Goal: Information Seeking & Learning: Learn about a topic

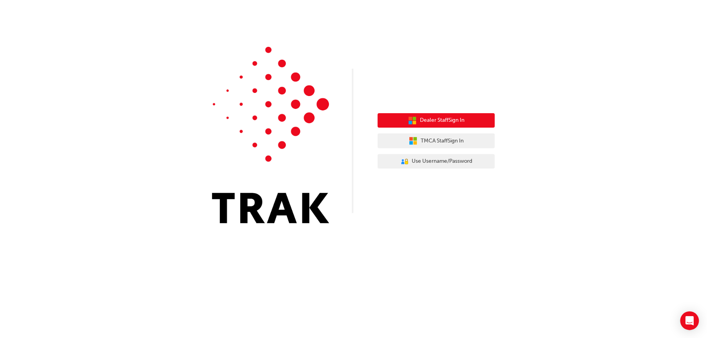
click at [461, 117] on span "Dealer Staff Sign In" at bounding box center [442, 120] width 45 height 9
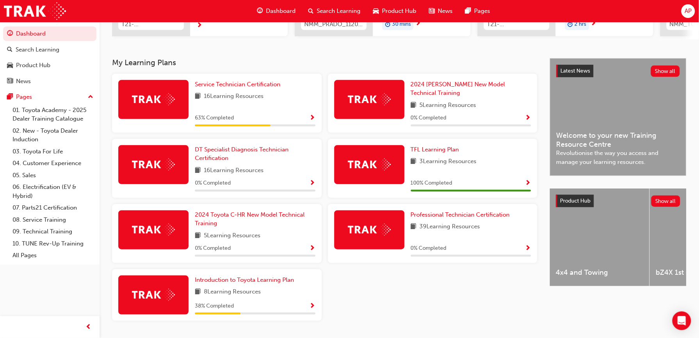
scroll to position [156, 0]
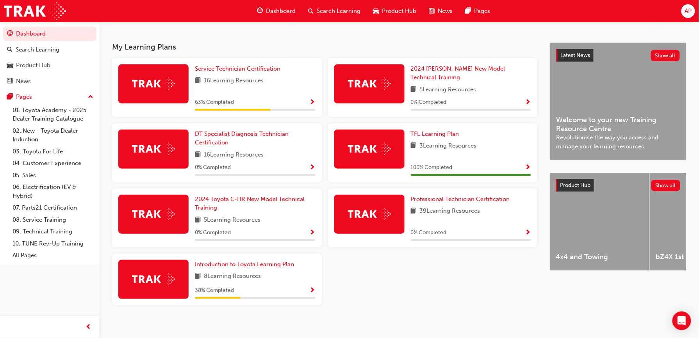
click at [311, 99] on span "Show Progress" at bounding box center [313, 102] width 6 height 7
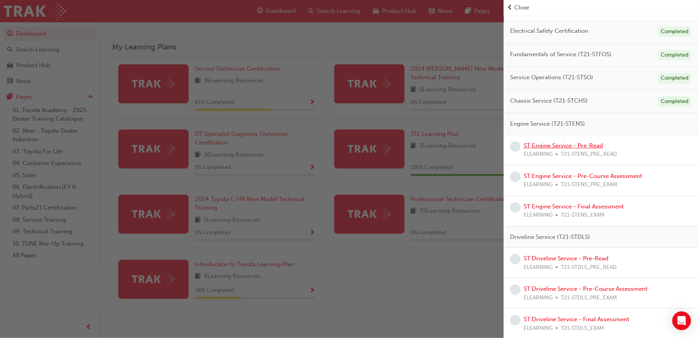
scroll to position [61, 0]
click at [568, 144] on link "ST Engine Service - Pre-Read" at bounding box center [563, 144] width 79 height 7
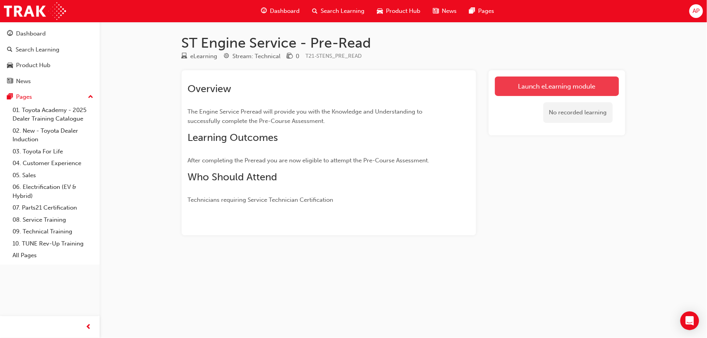
click at [558, 85] on link "Launch eLearning module" at bounding box center [557, 87] width 124 height 20
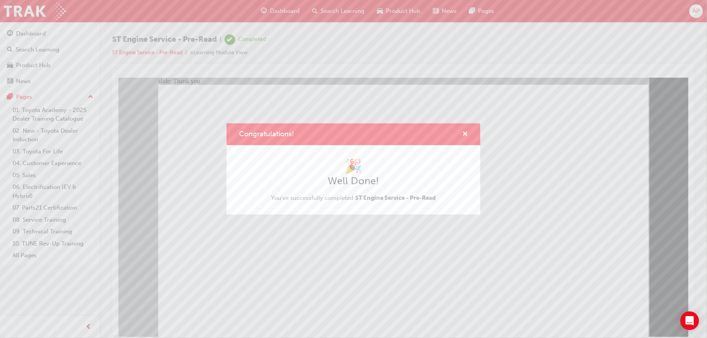
click at [287, 282] on div "Congratulations! 🎉 Well Done! You've successfully completed ST Engine Service -…" at bounding box center [353, 169] width 707 height 338
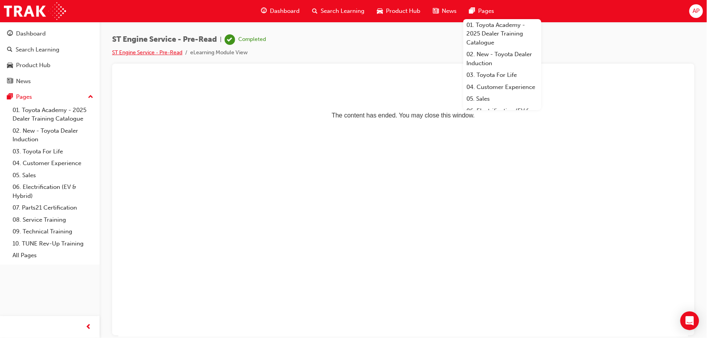
click at [177, 54] on link "ST Engine Service - Pre-Read" at bounding box center [147, 52] width 70 height 7
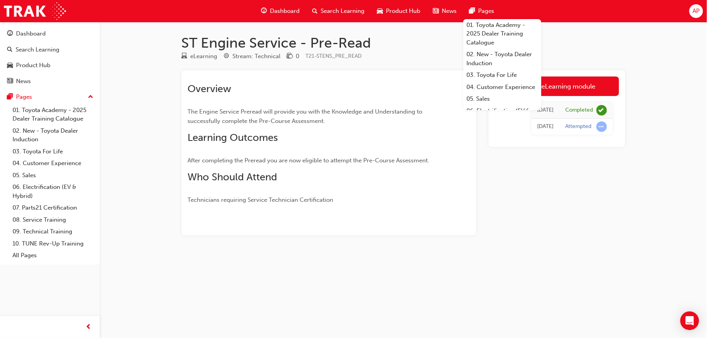
click at [177, 54] on div "ST Engine Service - Pre-Read eLearning Stream: Technical 0 T21-STENS_PRE_READ O…" at bounding box center [403, 147] width 469 height 226
click at [41, 29] on div "Dashboard" at bounding box center [50, 34] width 86 height 10
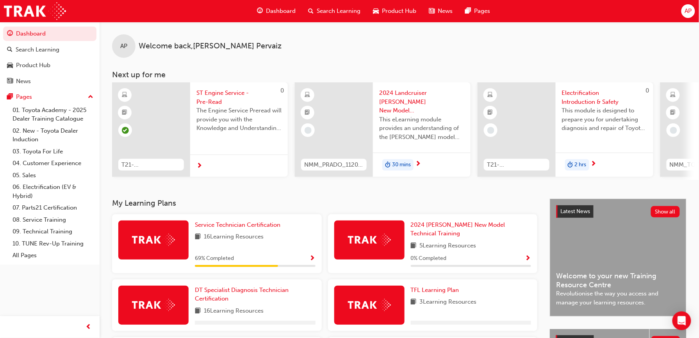
click at [639, 37] on div "AP Welcome back , [PERSON_NAME]" at bounding box center [400, 40] width 600 height 36
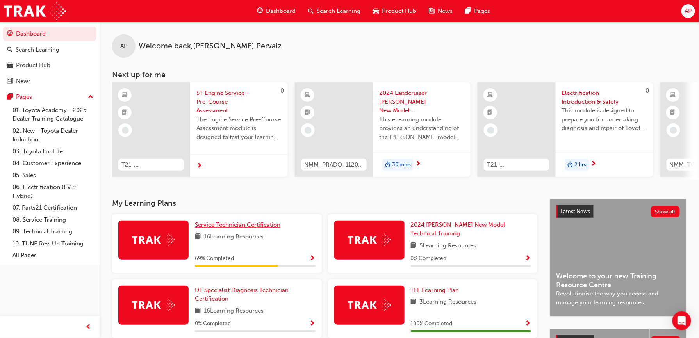
click at [256, 225] on span "Service Technician Certification" at bounding box center [238, 224] width 86 height 7
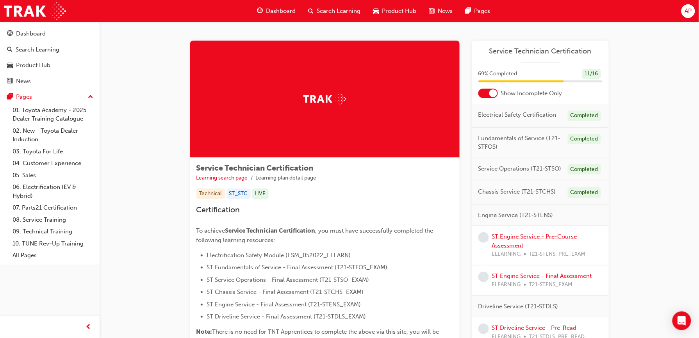
click at [534, 236] on link "ST Engine Service - Pre-Course Assessment" at bounding box center [534, 241] width 85 height 16
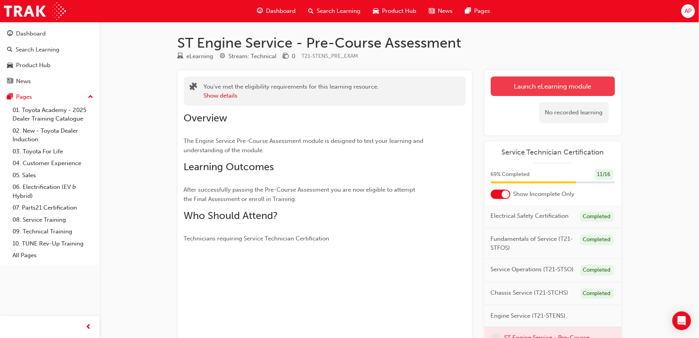
click at [545, 88] on link "Launch eLearning module" at bounding box center [553, 87] width 124 height 20
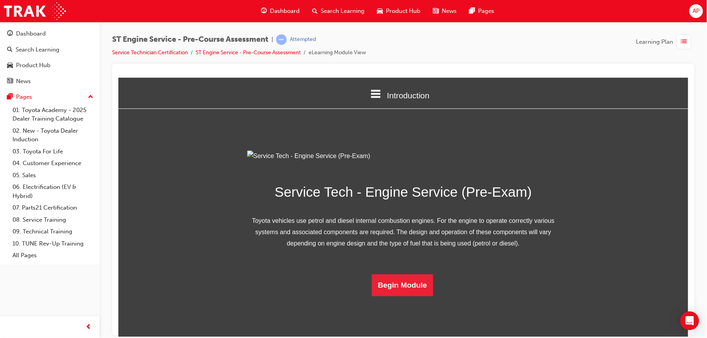
scroll to position [45, 0]
click at [387, 296] on button "Begin Module" at bounding box center [402, 285] width 62 height 22
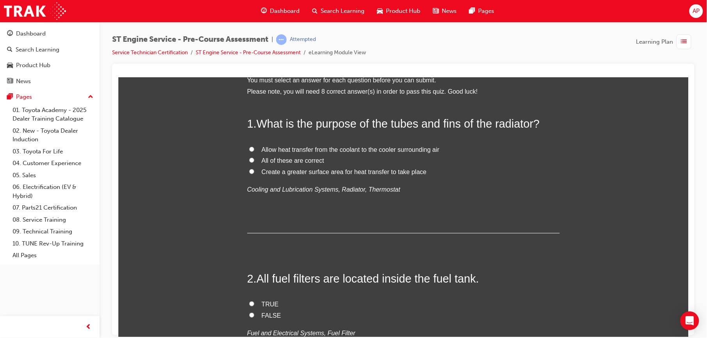
scroll to position [0, 0]
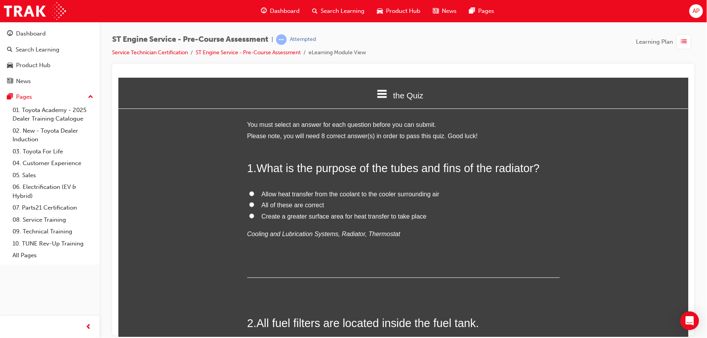
click at [247, 208] on label "All of these are correct" at bounding box center [403, 205] width 312 height 11
click at [249, 207] on input "All of these are correct" at bounding box center [251, 204] width 5 height 5
radio input "true"
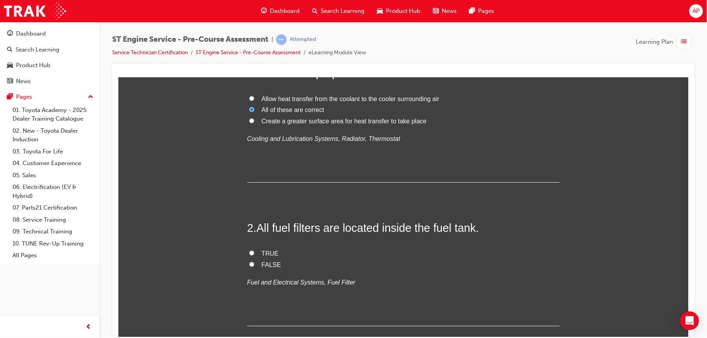
scroll to position [104, 0]
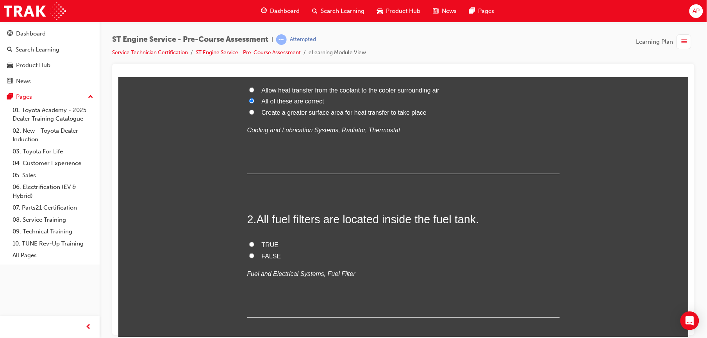
click at [249, 254] on input "FALSE" at bounding box center [251, 255] width 5 height 5
radio input "true"
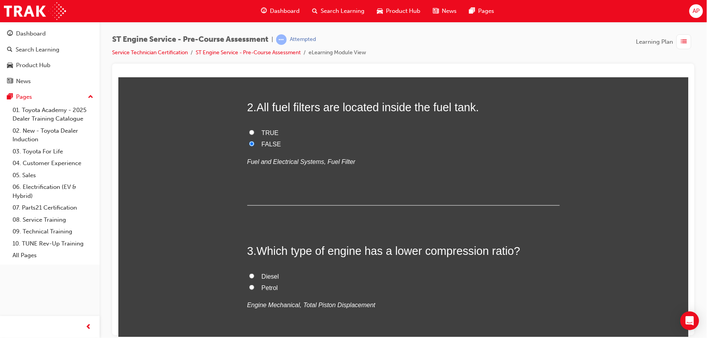
scroll to position [229, 0]
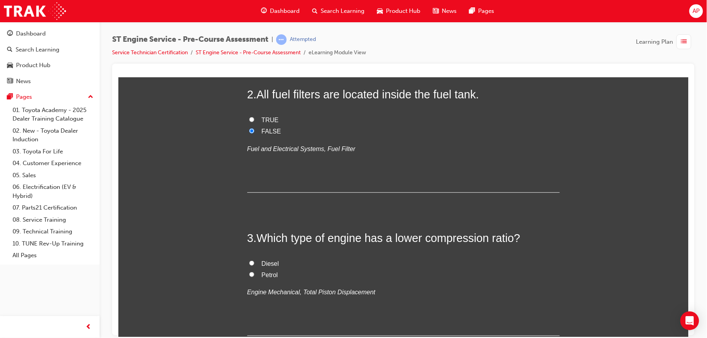
click at [249, 272] on input "Petrol" at bounding box center [251, 274] width 5 height 5
radio input "true"
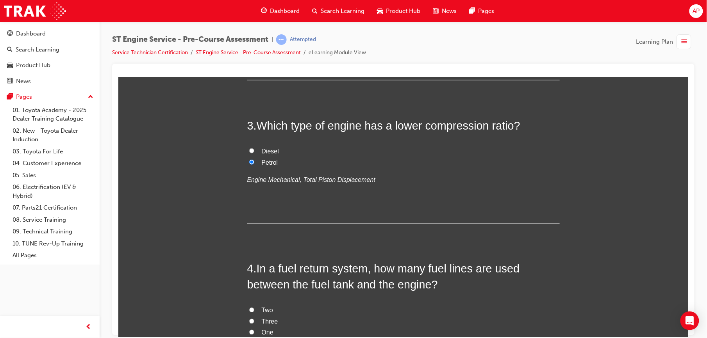
scroll to position [427, 0]
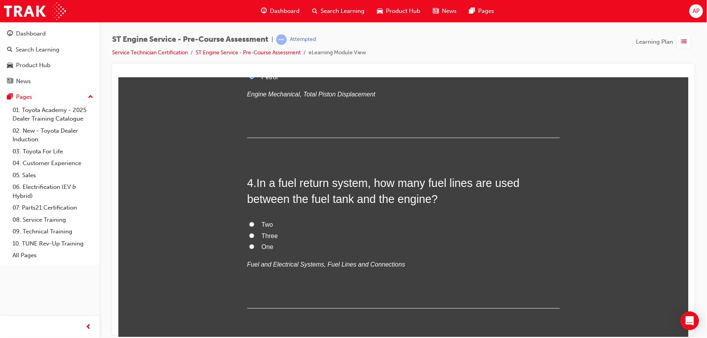
click at [249, 224] on input "Two" at bounding box center [251, 224] width 5 height 5
radio input "true"
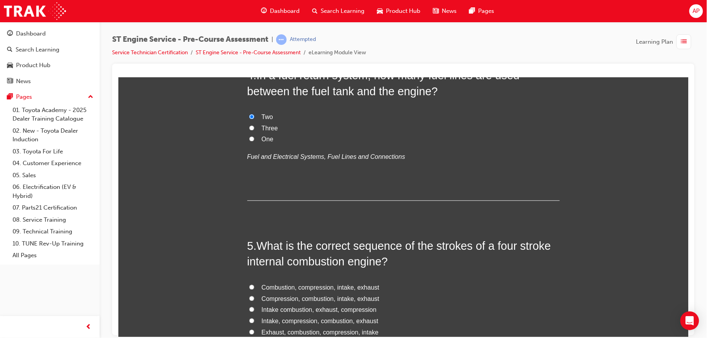
scroll to position [621, 0]
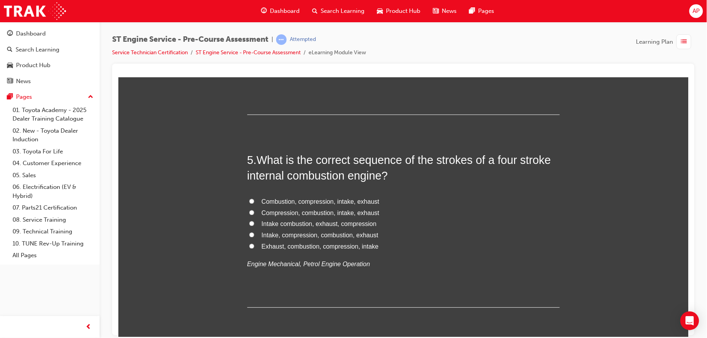
click at [249, 237] on input "Intake, compression, combustion, exhaust" at bounding box center [251, 234] width 5 height 5
radio input "true"
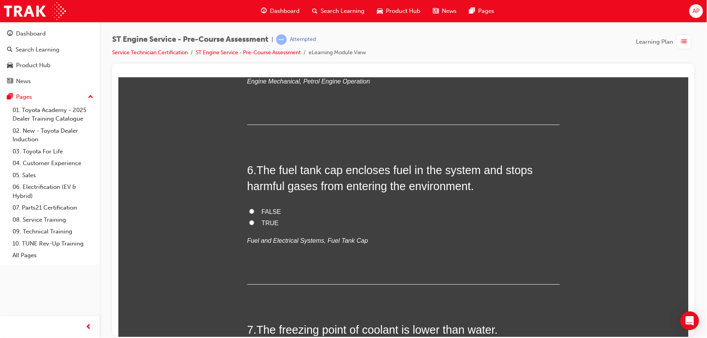
scroll to position [805, 0]
click at [249, 219] on input "TRUE" at bounding box center [251, 220] width 5 height 5
radio input "true"
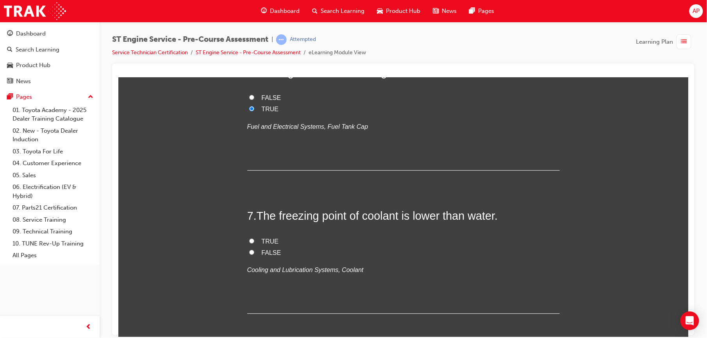
scroll to position [948, 0]
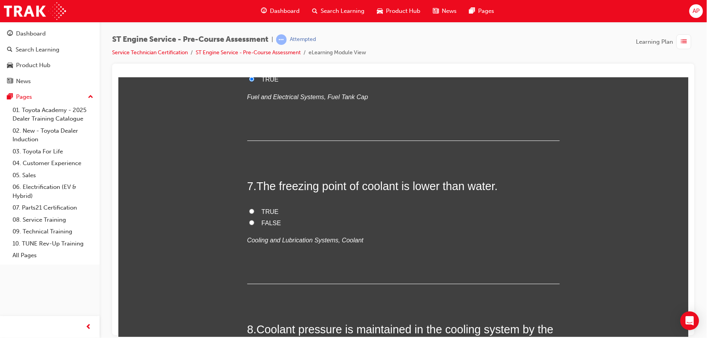
click at [249, 211] on input "TRUE" at bounding box center [251, 211] width 5 height 5
radio input "true"
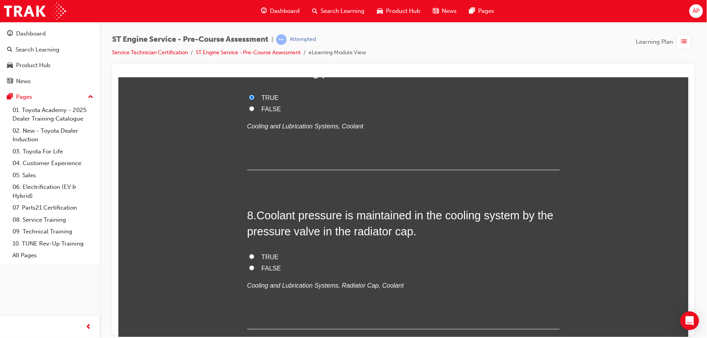
scroll to position [1069, 0]
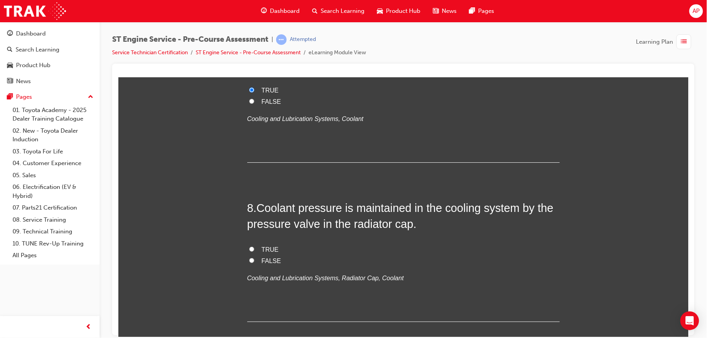
click at [249, 247] on input "TRUE" at bounding box center [251, 248] width 5 height 5
radio input "true"
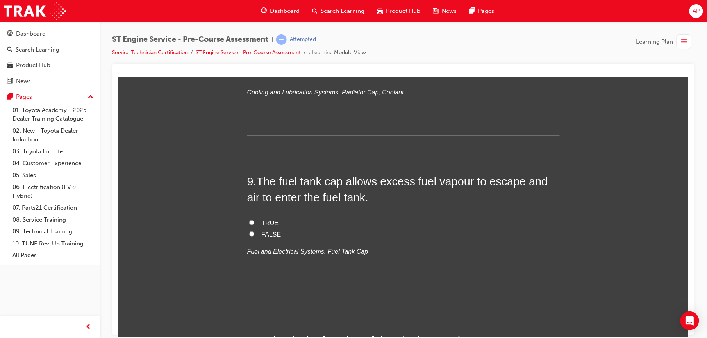
scroll to position [1264, 0]
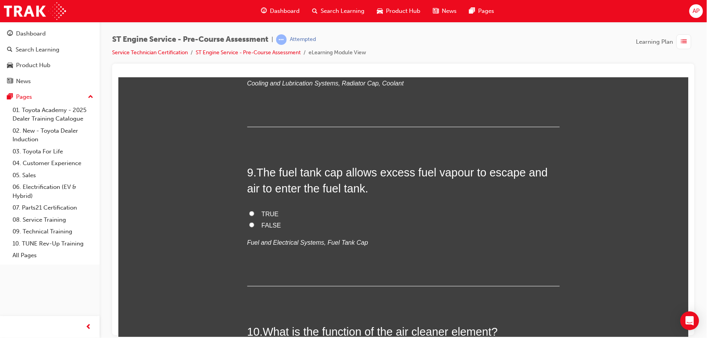
click at [249, 224] on input "FALSE" at bounding box center [251, 224] width 5 height 5
radio input "true"
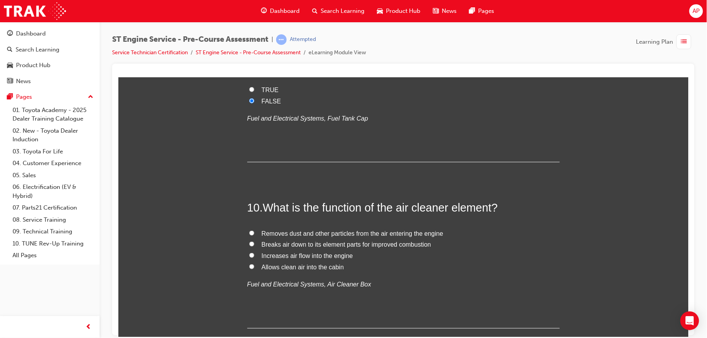
scroll to position [1402, 0]
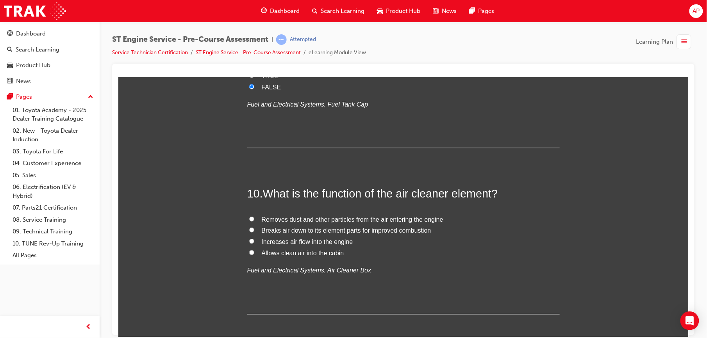
click at [249, 218] on input "Removes dust and other particles from the air entering the engine" at bounding box center [251, 218] width 5 height 5
radio input "true"
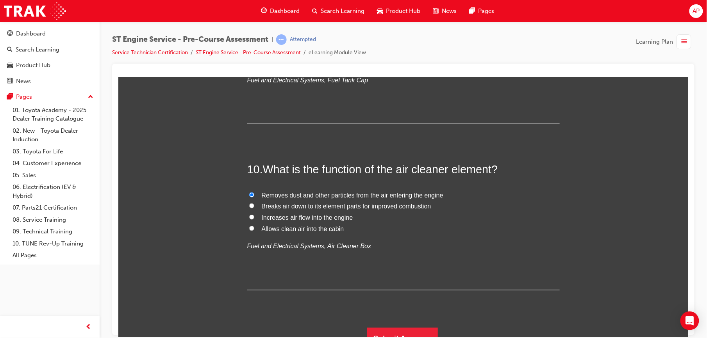
scroll to position [1439, 0]
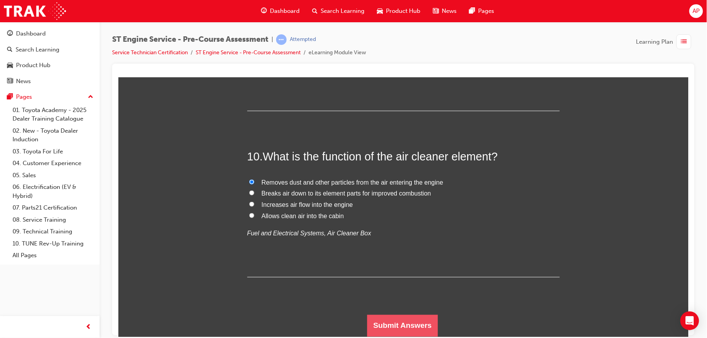
click at [387, 318] on button "Submit Answers" at bounding box center [402, 326] width 71 height 22
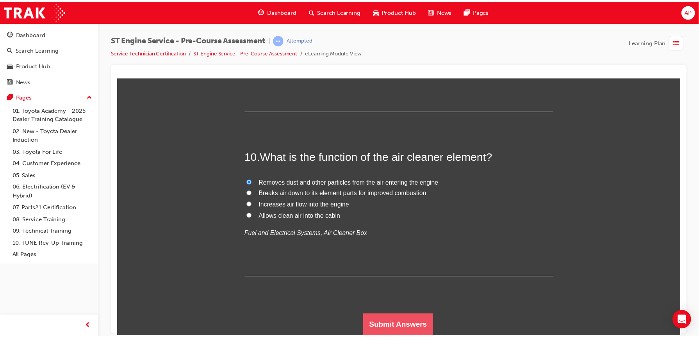
scroll to position [0, 0]
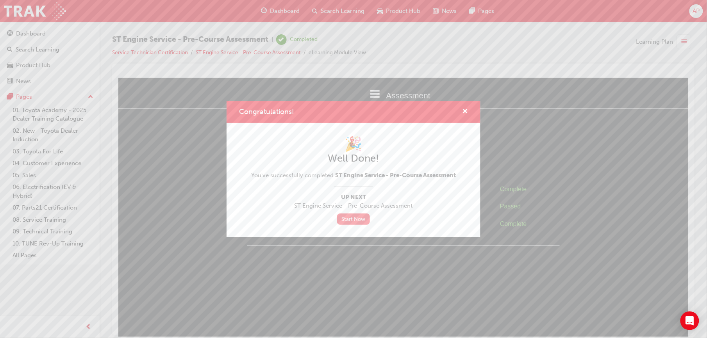
click at [346, 220] on link "Start Now" at bounding box center [353, 219] width 33 height 11
click at [358, 219] on link "Start Now" at bounding box center [353, 219] width 33 height 11
click at [351, 217] on link "Start Now" at bounding box center [353, 219] width 33 height 11
click at [463, 110] on span "cross-icon" at bounding box center [465, 112] width 6 height 7
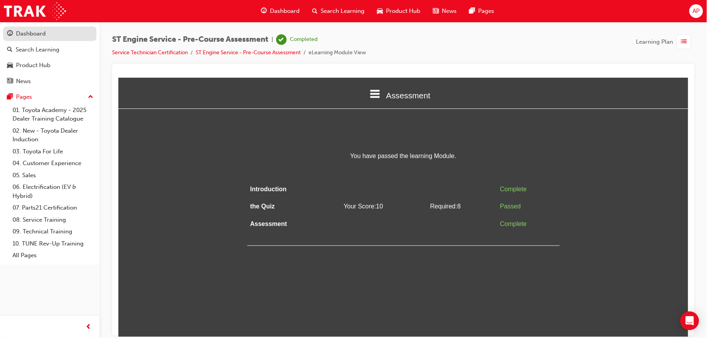
click at [40, 35] on div "Dashboard" at bounding box center [31, 33] width 30 height 9
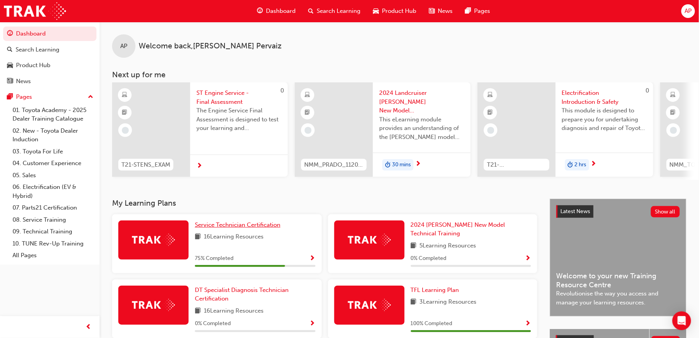
click at [227, 228] on span "Service Technician Certification" at bounding box center [238, 224] width 86 height 7
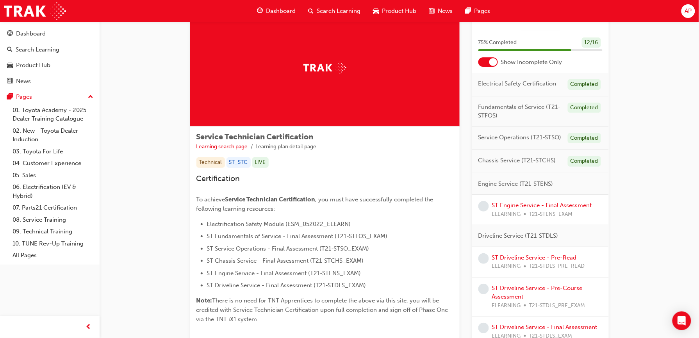
scroll to position [73, 0]
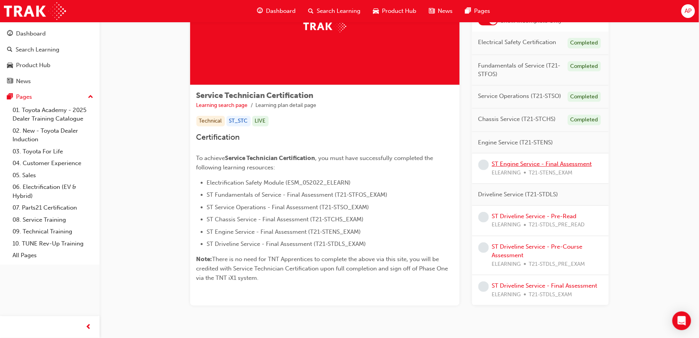
click at [520, 166] on link "ST Engine Service - Final Assessment" at bounding box center [542, 164] width 100 height 7
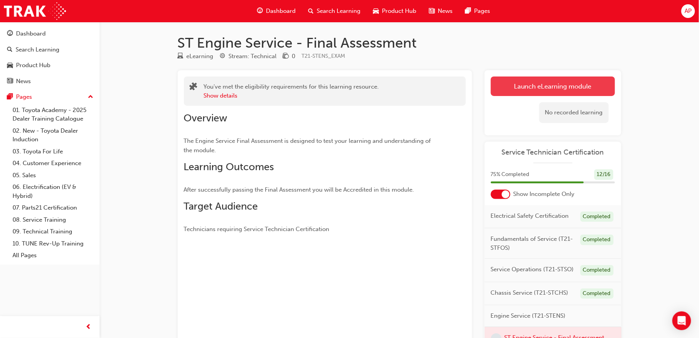
click at [573, 83] on link "Launch eLearning module" at bounding box center [553, 87] width 124 height 20
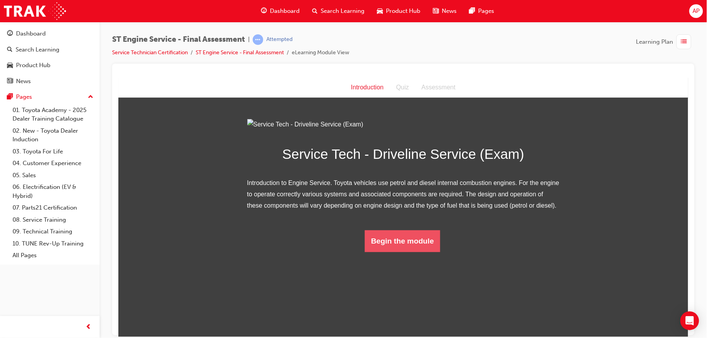
click at [414, 252] on button "Begin the module" at bounding box center [401, 241] width 75 height 22
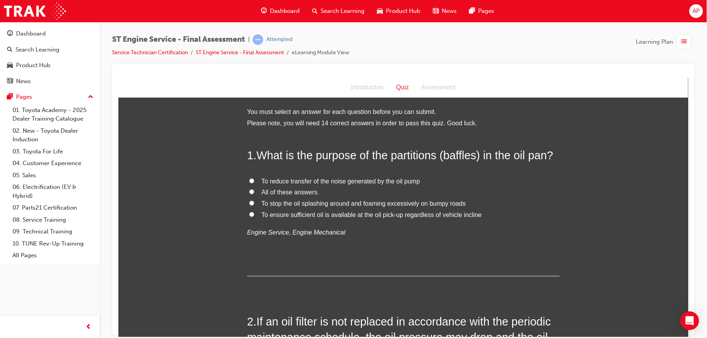
click at [249, 212] on input "To ensure sufficient oil is available at the oil pick-up regardless of vehicle …" at bounding box center [251, 214] width 5 height 5
radio input "true"
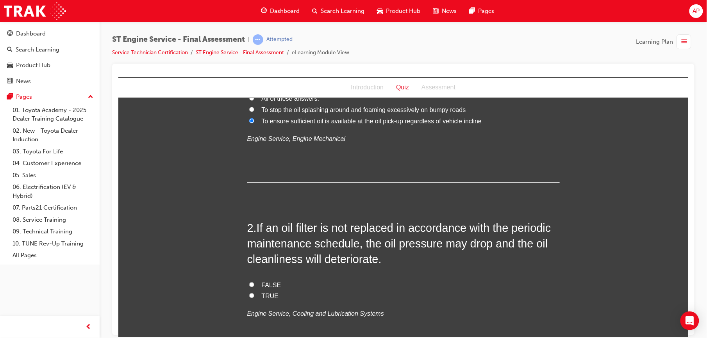
scroll to position [121, 0]
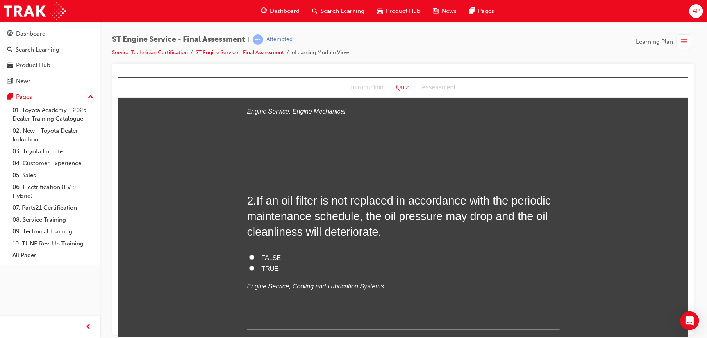
click at [249, 268] on input "TRUE" at bounding box center [251, 268] width 5 height 5
radio input "true"
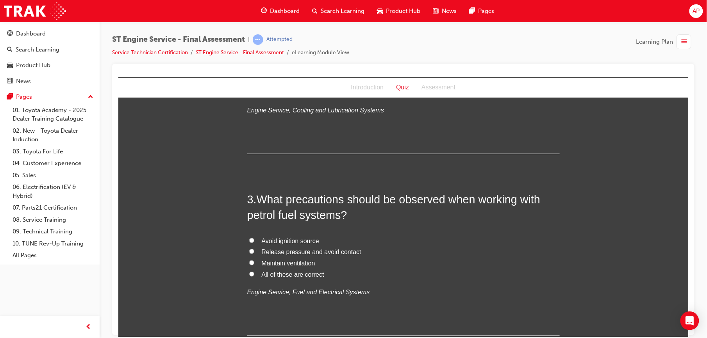
scroll to position [312, 0]
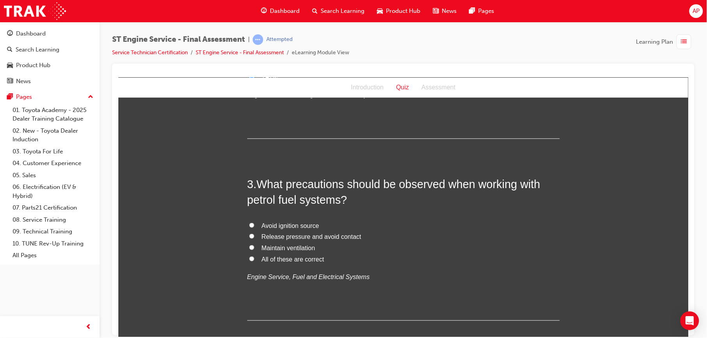
click at [249, 257] on input "All of these are correct" at bounding box center [251, 258] width 5 height 5
radio input "true"
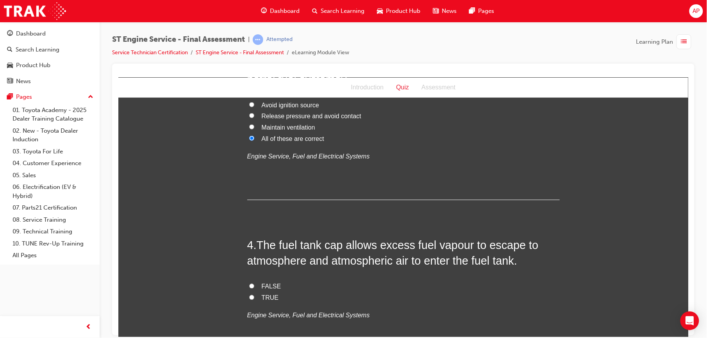
scroll to position [448, 0]
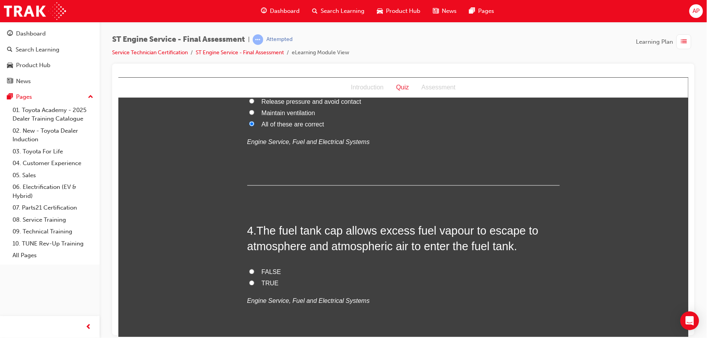
click at [249, 269] on input "FALSE" at bounding box center [251, 271] width 5 height 5
radio input "true"
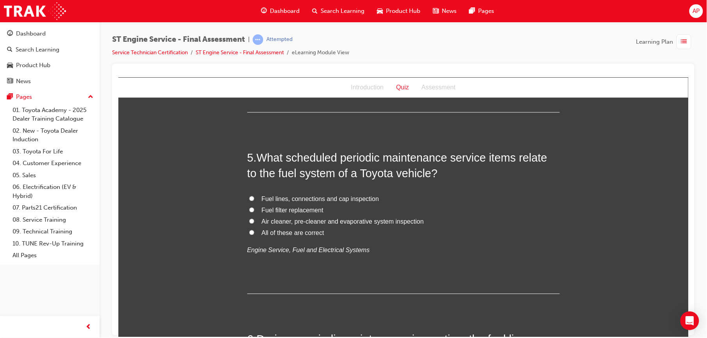
scroll to position [691, 0]
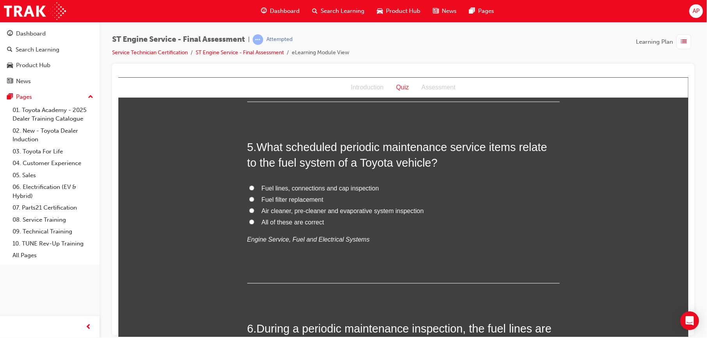
click at [249, 199] on input "Fuel filter replacement" at bounding box center [251, 198] width 5 height 5
radio input "true"
click at [249, 187] on input "Fuel lines, connections and cap inspection" at bounding box center [251, 187] width 5 height 5
radio input "true"
click at [249, 221] on input "All of these are correct" at bounding box center [251, 221] width 5 height 5
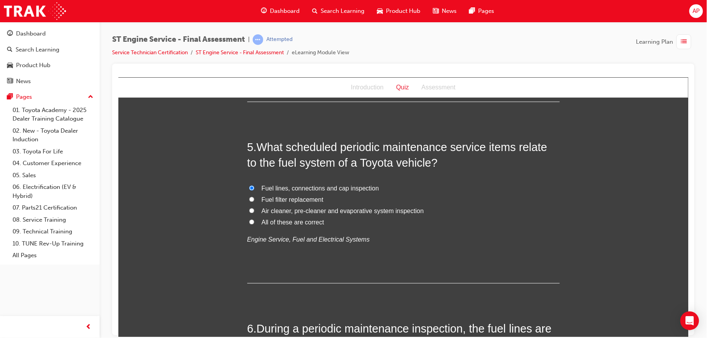
radio input "true"
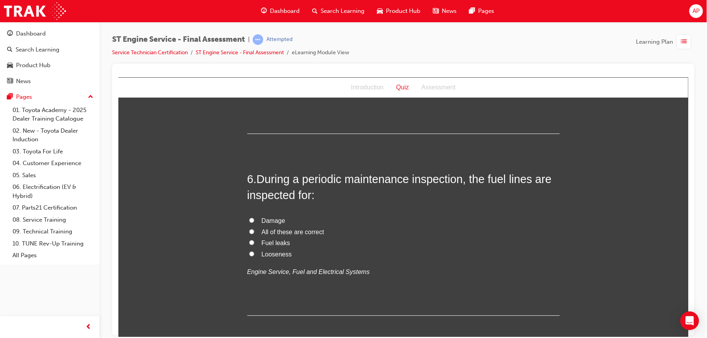
scroll to position [854, 0]
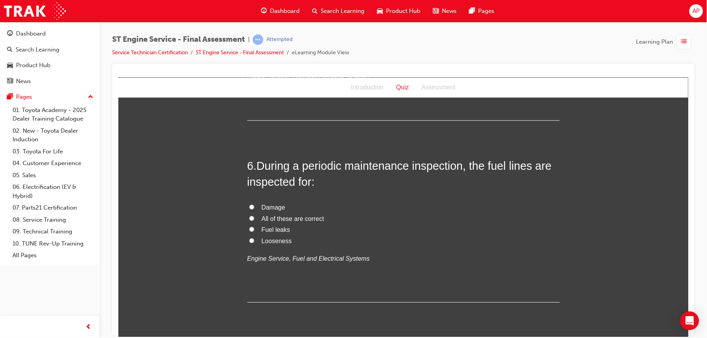
click at [249, 217] on input "All of these are correct" at bounding box center [251, 218] width 5 height 5
radio input "true"
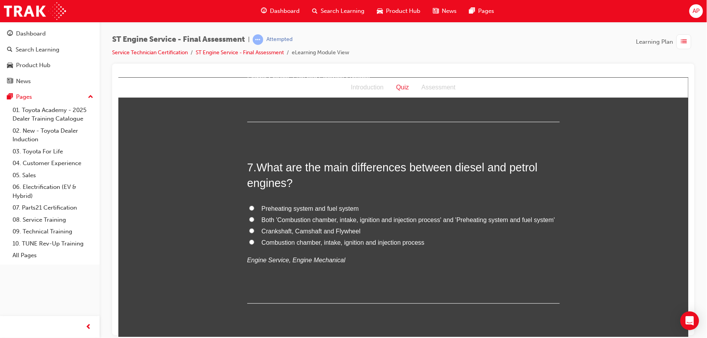
scroll to position [1035, 0]
click at [249, 218] on input "Both 'Combustion chamber, intake, ignition and injection process' and 'Preheati…" at bounding box center [251, 218] width 5 height 5
radio input "true"
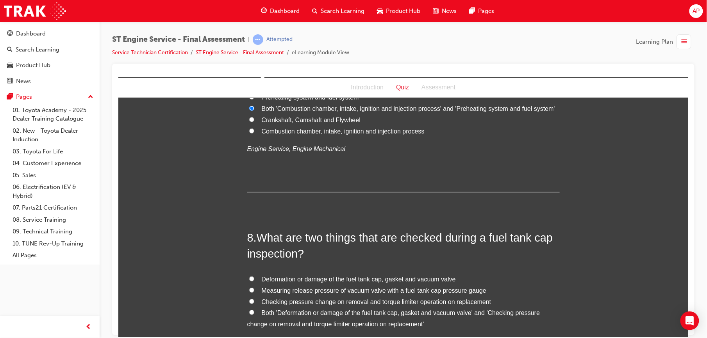
scroll to position [1194, 0]
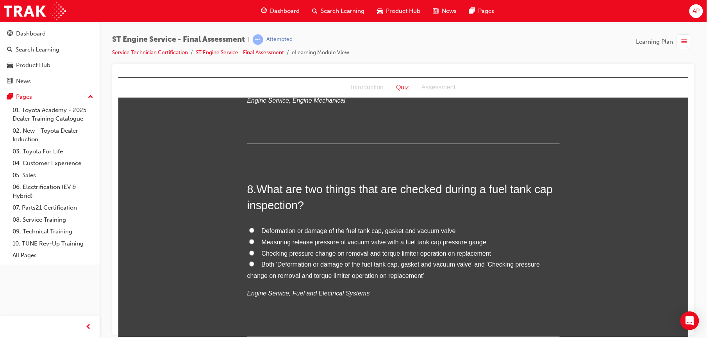
click at [249, 263] on input "Both 'Deformation or damage of the fuel tank cap, gasket and vacuum valve' and …" at bounding box center [251, 263] width 5 height 5
radio input "true"
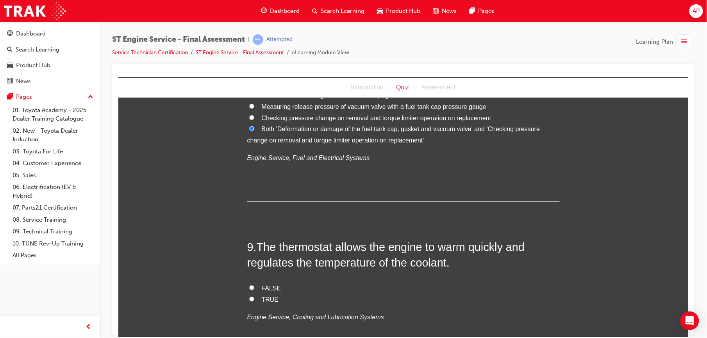
scroll to position [1333, 0]
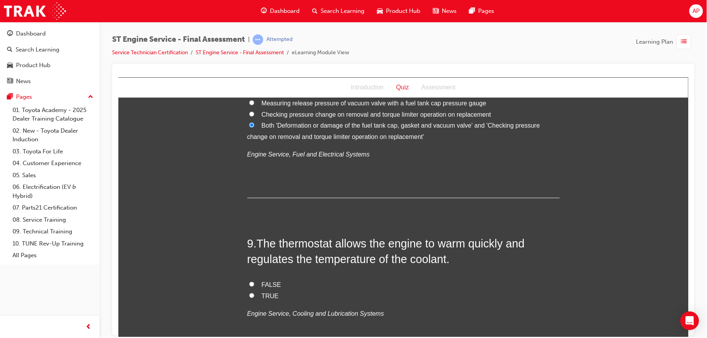
click at [247, 292] on label "TRUE" at bounding box center [403, 296] width 312 height 11
click at [249, 293] on input "TRUE" at bounding box center [251, 295] width 5 height 5
radio input "true"
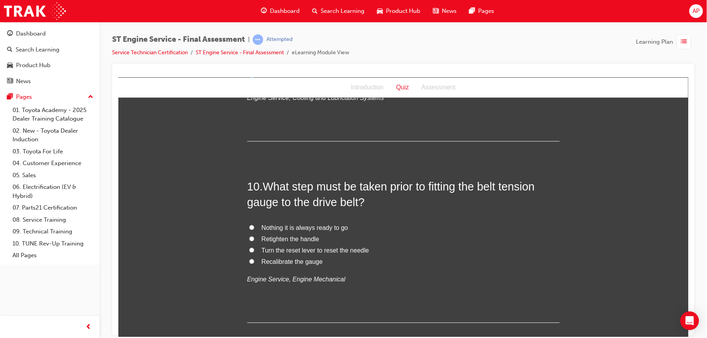
scroll to position [1555, 0]
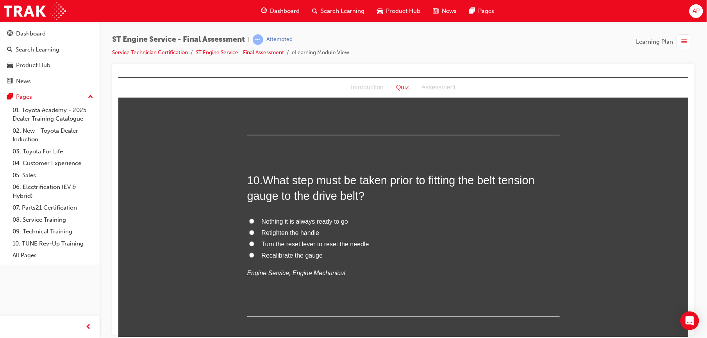
click at [247, 242] on label "Turn the reset lever to reset the needle" at bounding box center [403, 244] width 312 height 11
click at [249, 242] on input "Turn the reset lever to reset the needle" at bounding box center [251, 243] width 5 height 5
radio input "true"
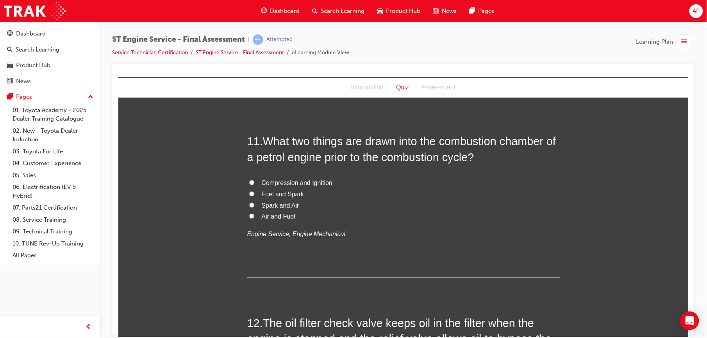
scroll to position [1781, 0]
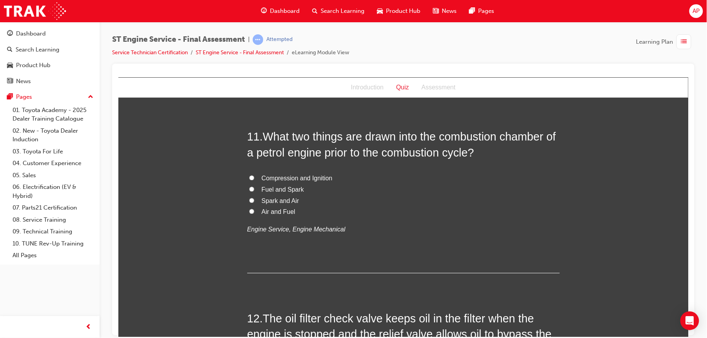
click at [249, 211] on input "Air and Fuel" at bounding box center [251, 211] width 5 height 5
radio input "true"
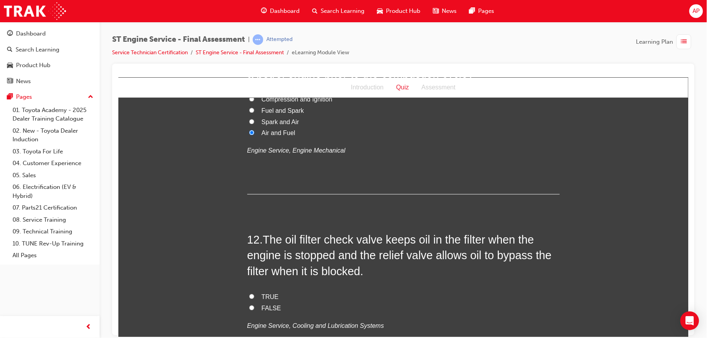
scroll to position [1920, 0]
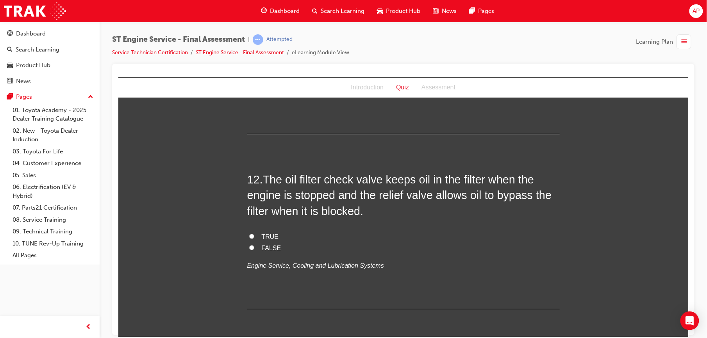
click at [249, 237] on input "TRUE" at bounding box center [251, 236] width 5 height 5
radio input "true"
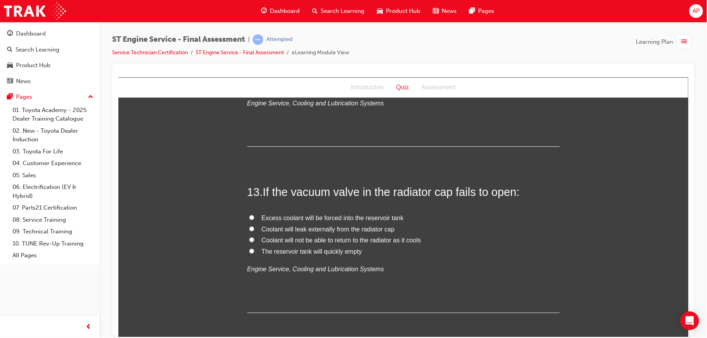
scroll to position [2132, 0]
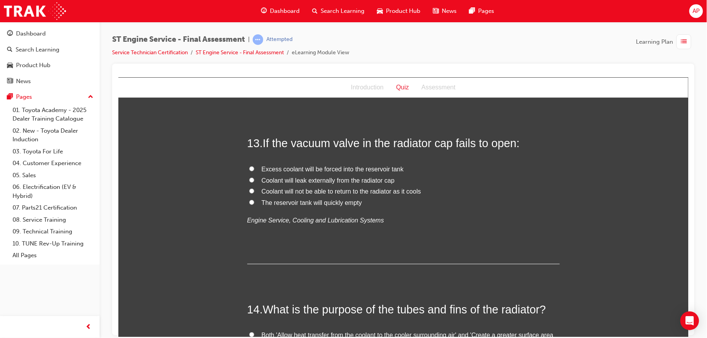
click at [249, 190] on input "Coolant will not be able to return to the radiator as it cools" at bounding box center [251, 190] width 5 height 5
radio input "true"
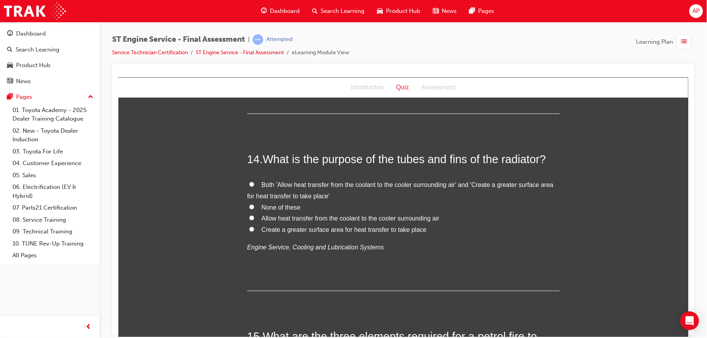
scroll to position [2285, 0]
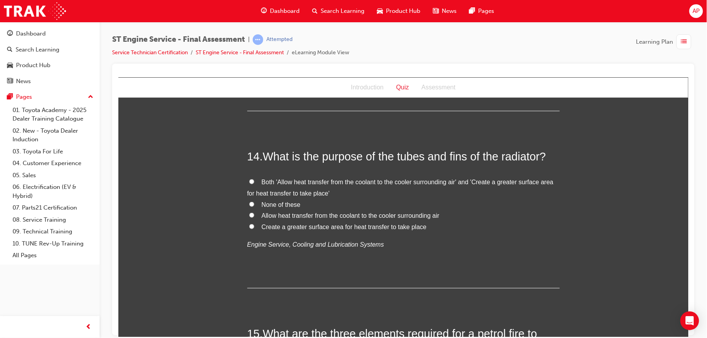
click at [249, 181] on input "Both 'Allow heat transfer from the coolant to the cooler surrounding air' and '…" at bounding box center [251, 181] width 5 height 5
radio input "true"
click at [247, 212] on label "Allow heat transfer from the coolant to the cooler surrounding air" at bounding box center [403, 215] width 312 height 11
click at [249, 212] on input "Allow heat transfer from the coolant to the cooler surrounding air" at bounding box center [251, 214] width 5 height 5
radio input "true"
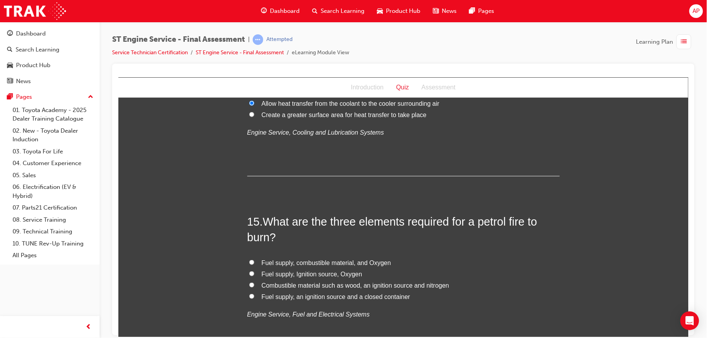
scroll to position [2410, 0]
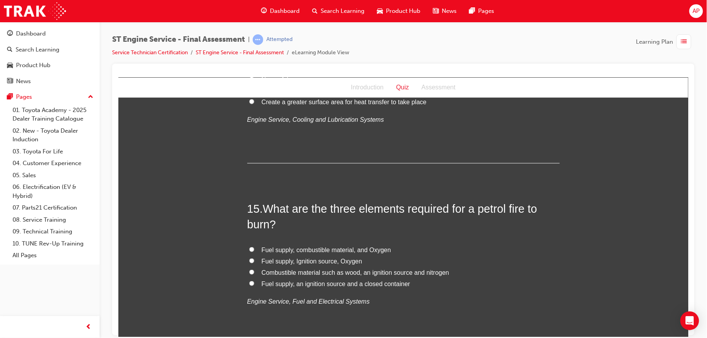
click at [249, 261] on input "Fuel supply, Ignition source, Oxygen" at bounding box center [251, 260] width 5 height 5
radio input "true"
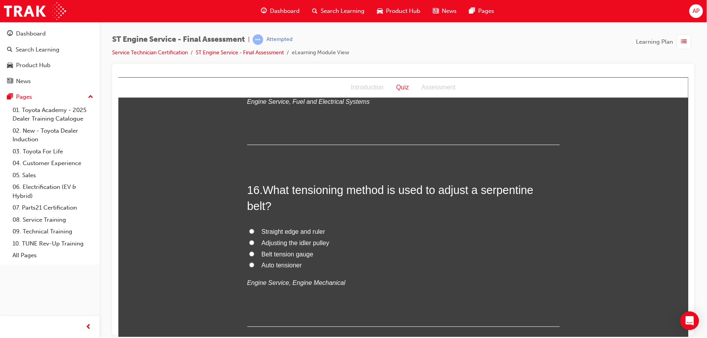
scroll to position [2614, 0]
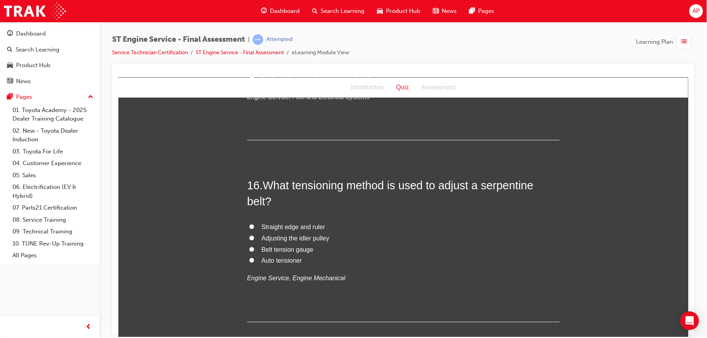
click at [250, 251] on input "Belt tension gauge" at bounding box center [251, 249] width 5 height 5
radio input "true"
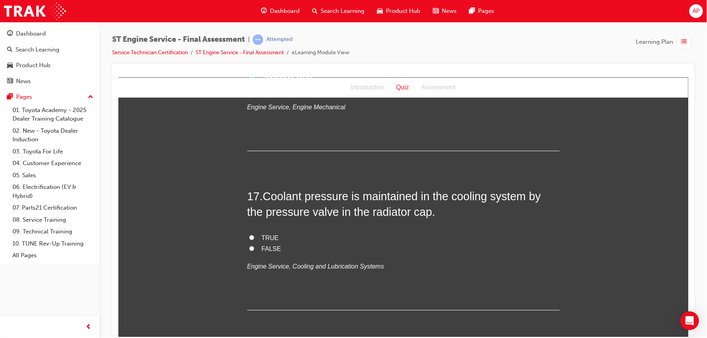
scroll to position [2781, 0]
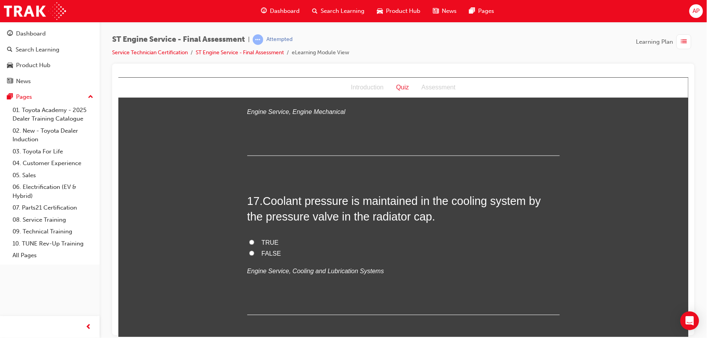
click at [252, 244] on label "TRUE" at bounding box center [403, 242] width 312 height 11
click at [252, 244] on input "TRUE" at bounding box center [251, 241] width 5 height 5
radio input "true"
drag, startPoint x: 334, startPoint y: 268, endPoint x: 329, endPoint y: 218, distance: 51.0
click at [329, 219] on div "17 . Coolant pressure is maintained in the cooling system by the pressure valve…" at bounding box center [403, 254] width 312 height 122
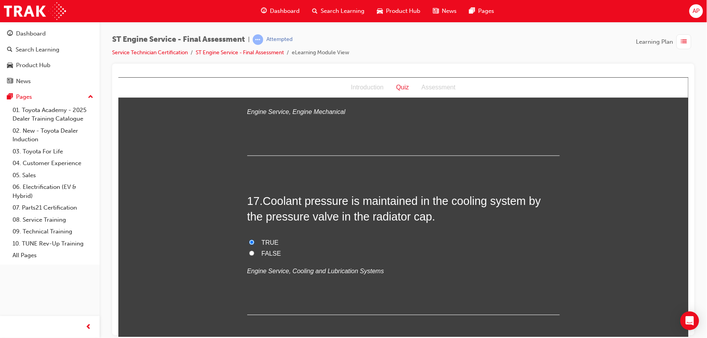
drag, startPoint x: 329, startPoint y: 218, endPoint x: 382, endPoint y: 264, distance: 69.7
click at [382, 264] on div "TRUE FALSE Engine Service, Cooling and Lubrication Systems" at bounding box center [403, 257] width 312 height 40
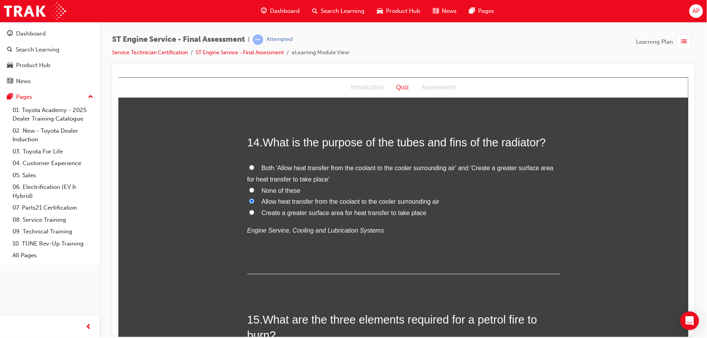
scroll to position [2285, 0]
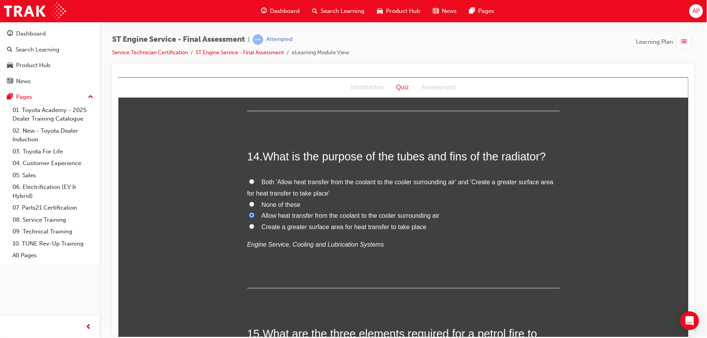
click at [249, 182] on input "Both 'Allow heat transfer from the coolant to the cooler surrounding air' and '…" at bounding box center [251, 181] width 5 height 5
radio input "true"
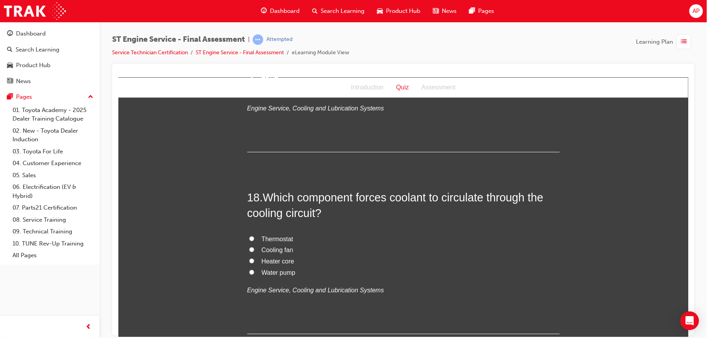
scroll to position [2960, 0]
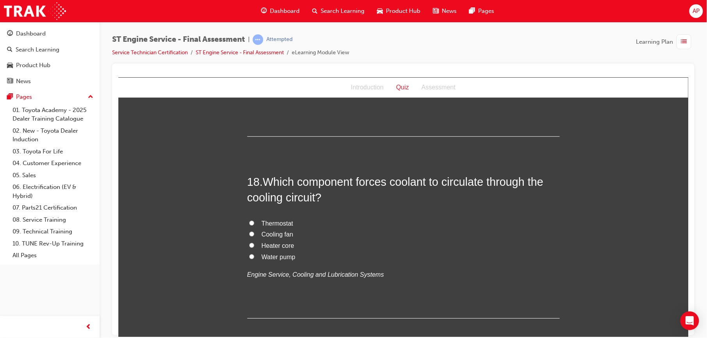
click at [249, 257] on input "Water pump" at bounding box center [251, 256] width 5 height 5
radio input "true"
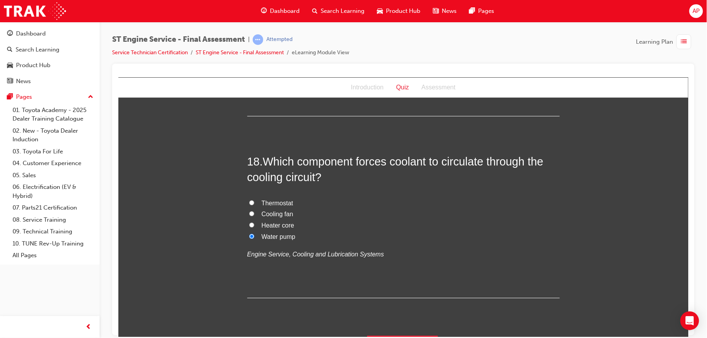
scroll to position [3002, 0]
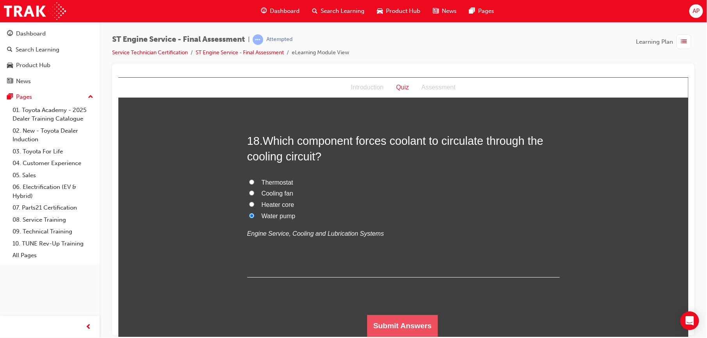
click at [388, 318] on button "Submit Answers" at bounding box center [402, 326] width 71 height 22
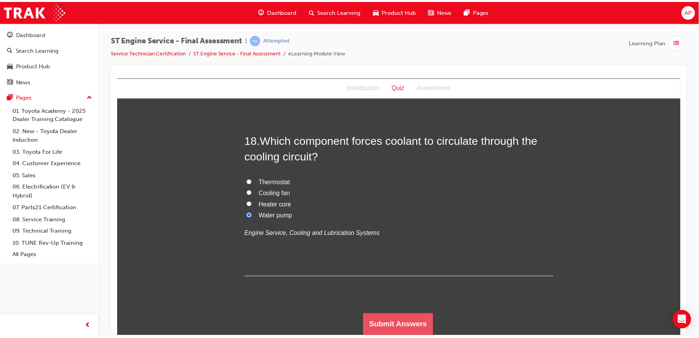
scroll to position [0, 0]
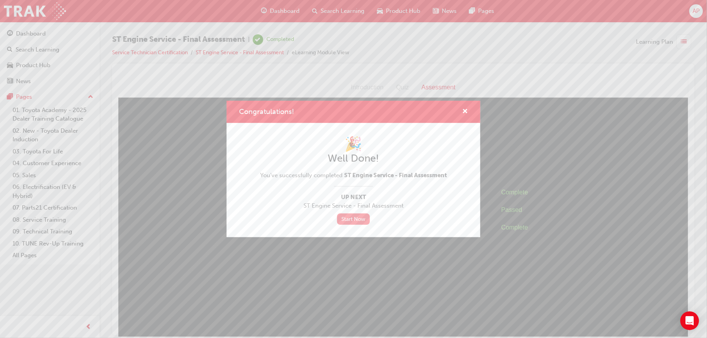
click at [349, 216] on link "Start Now" at bounding box center [353, 219] width 33 height 11
click at [466, 111] on span "cross-icon" at bounding box center [465, 112] width 6 height 7
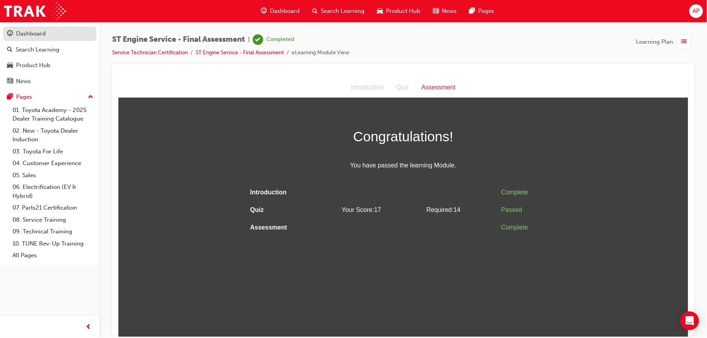
click at [47, 34] on div "Dashboard" at bounding box center [50, 34] width 86 height 10
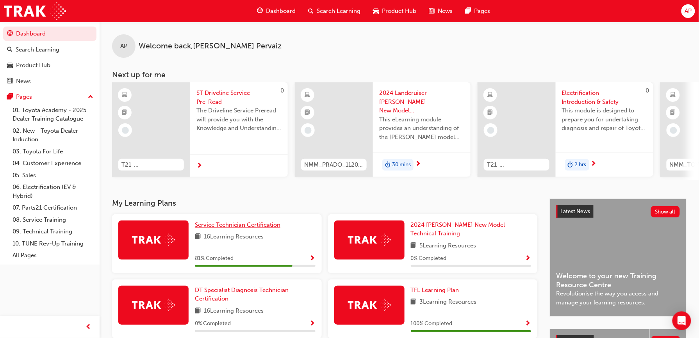
click at [237, 229] on span "Service Technician Certification" at bounding box center [238, 224] width 86 height 7
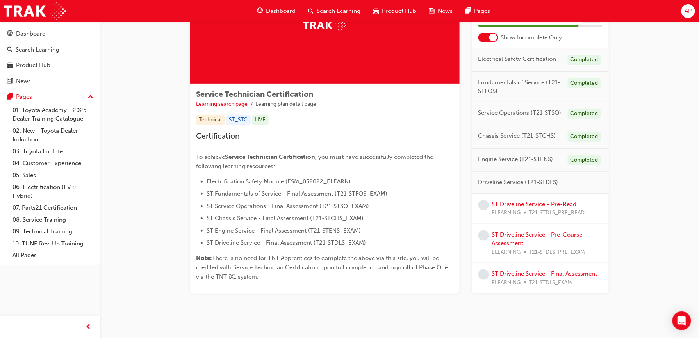
scroll to position [86, 0]
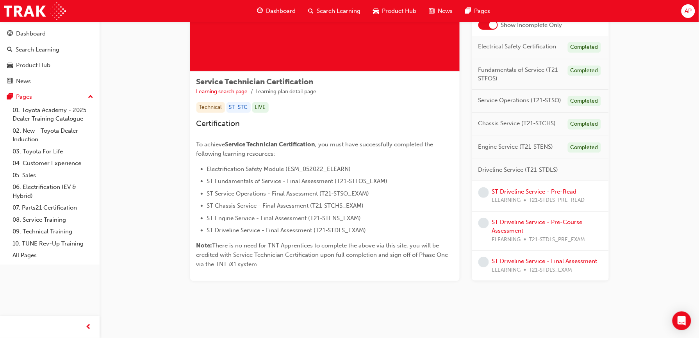
click at [485, 194] on span "learningRecordVerb_NONE-icon" at bounding box center [484, 192] width 11 height 11
click at [532, 223] on link "ST Driveline Service - Pre-Course Assessment" at bounding box center [537, 227] width 91 height 16
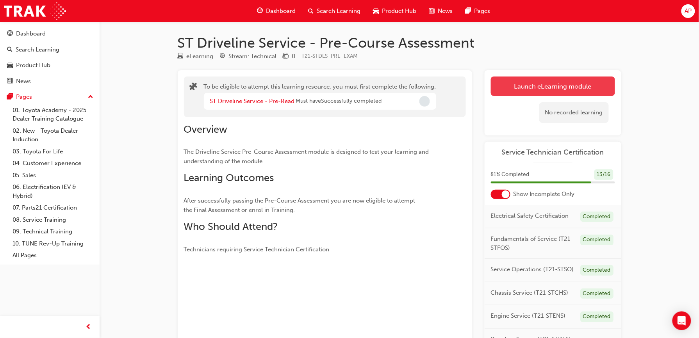
click at [533, 85] on button "Launch eLearning module" at bounding box center [553, 87] width 124 height 20
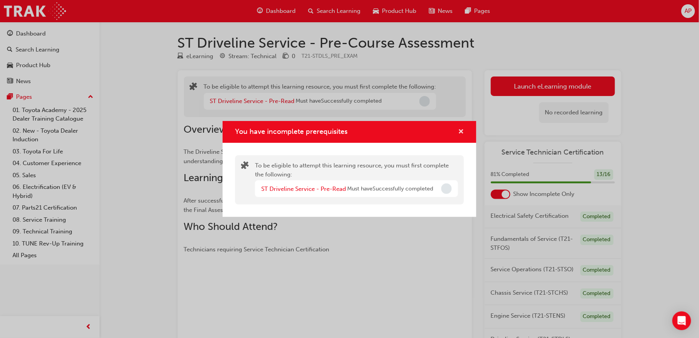
click at [459, 130] on span "cross-icon" at bounding box center [461, 132] width 6 height 7
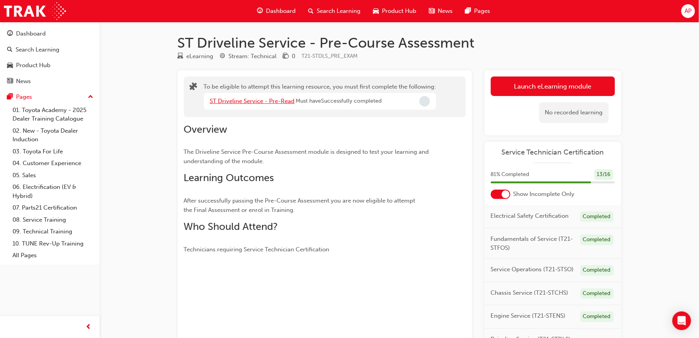
click at [248, 102] on link "ST Driveline Service - Pre-Read" at bounding box center [252, 101] width 85 height 7
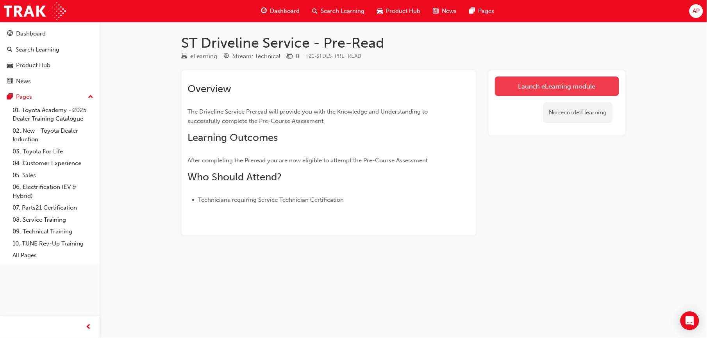
click at [574, 89] on link "Launch eLearning module" at bounding box center [557, 87] width 124 height 20
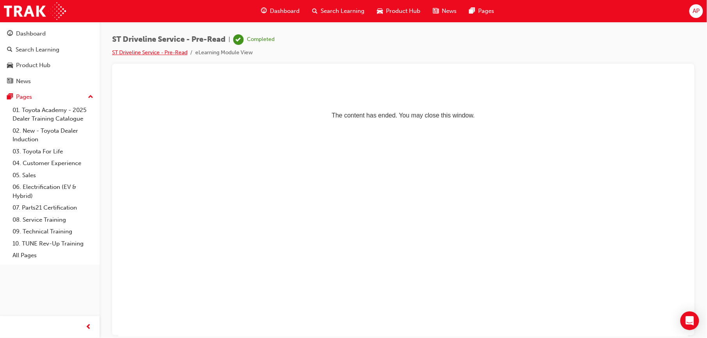
click at [146, 53] on link "ST Driveline Service - Pre-Read" at bounding box center [149, 52] width 75 height 7
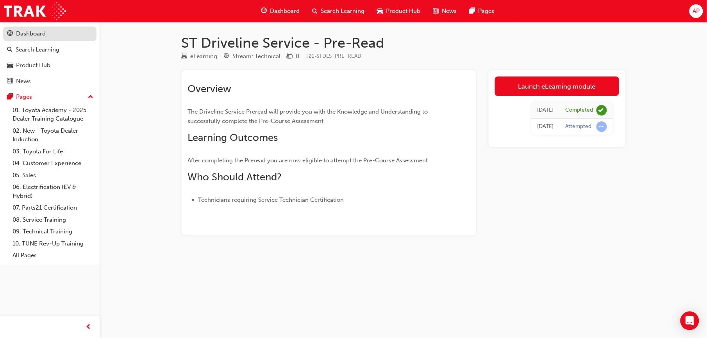
click at [32, 38] on link "Dashboard" at bounding box center [49, 34] width 93 height 14
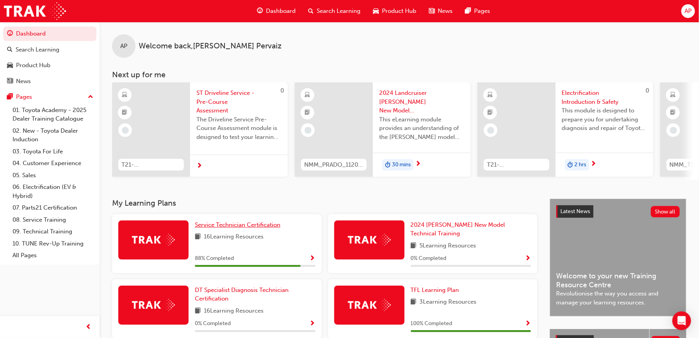
click at [221, 229] on span "Service Technician Certification" at bounding box center [238, 224] width 86 height 7
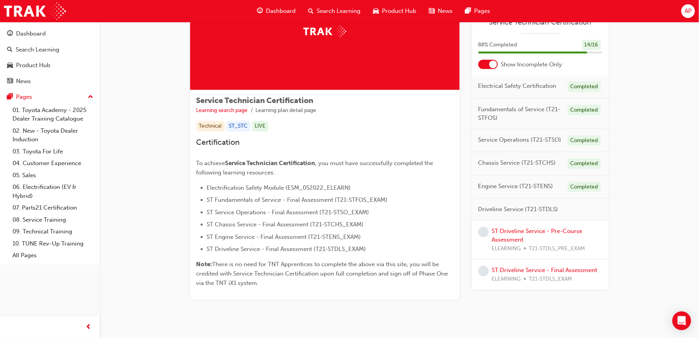
scroll to position [86, 0]
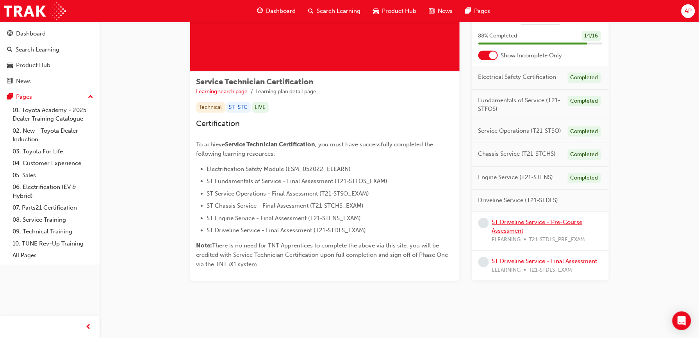
click at [513, 223] on link "ST Driveline Service - Pre-Course Assessment" at bounding box center [537, 227] width 91 height 16
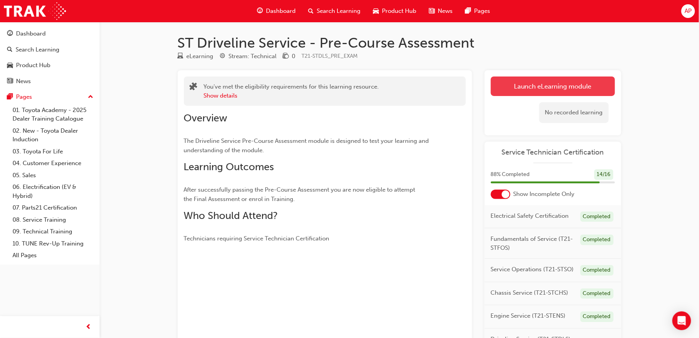
click at [549, 87] on link "Launch eLearning module" at bounding box center [553, 87] width 124 height 20
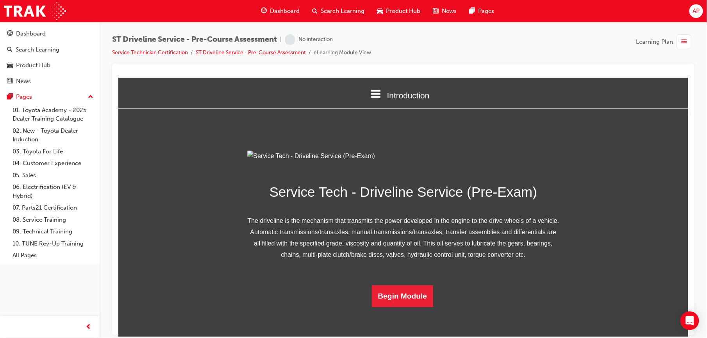
scroll to position [56, 0]
click at [395, 307] on button "Begin Module" at bounding box center [402, 296] width 62 height 22
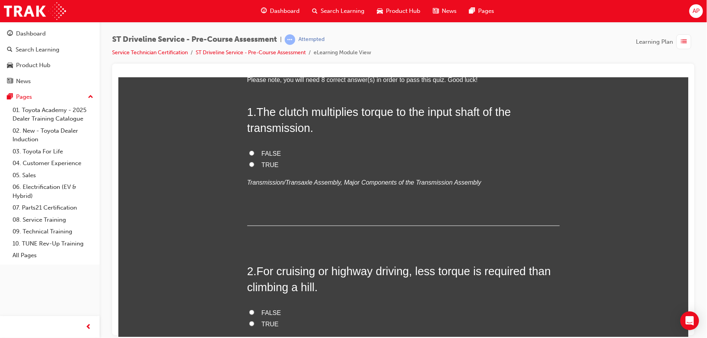
scroll to position [0, 0]
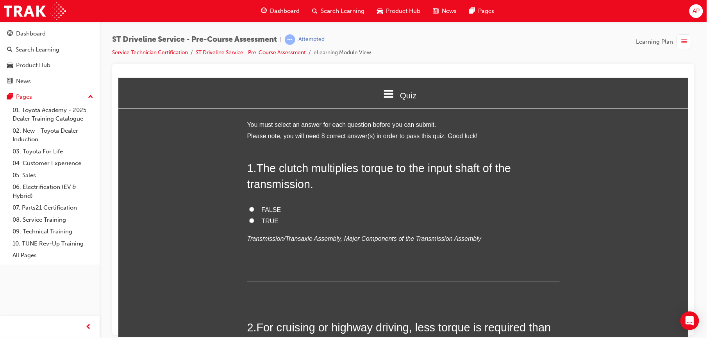
click at [249, 208] on input "FALSE" at bounding box center [251, 209] width 5 height 5
radio input "true"
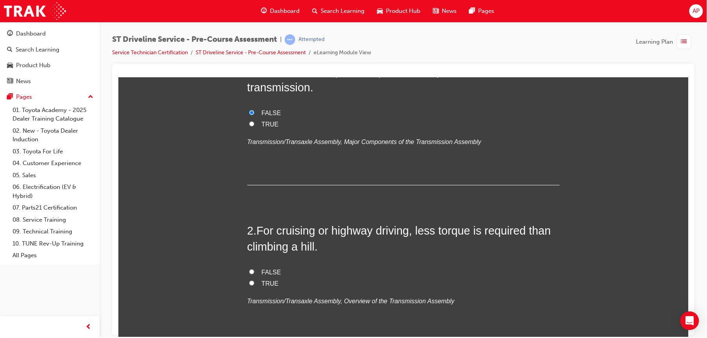
scroll to position [97, 0]
click at [249, 284] on input "TRUE" at bounding box center [251, 282] width 5 height 5
radio input "true"
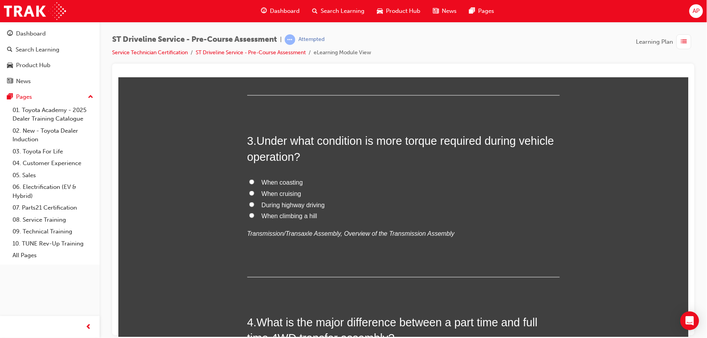
scroll to position [350, 0]
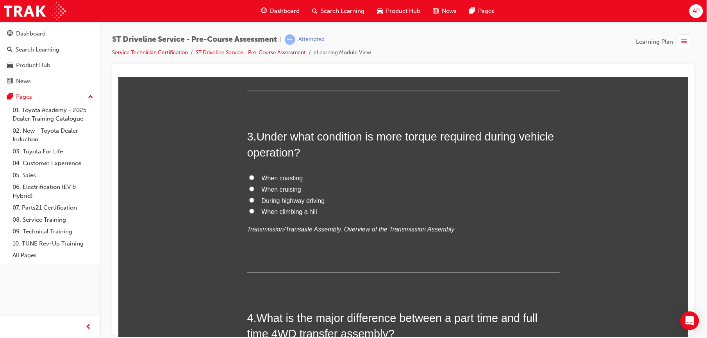
click at [249, 209] on input "When climbing a hill" at bounding box center [251, 211] width 5 height 5
radio input "true"
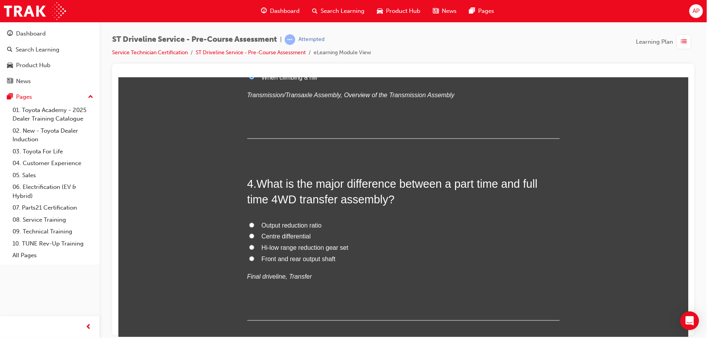
scroll to position [500, 0]
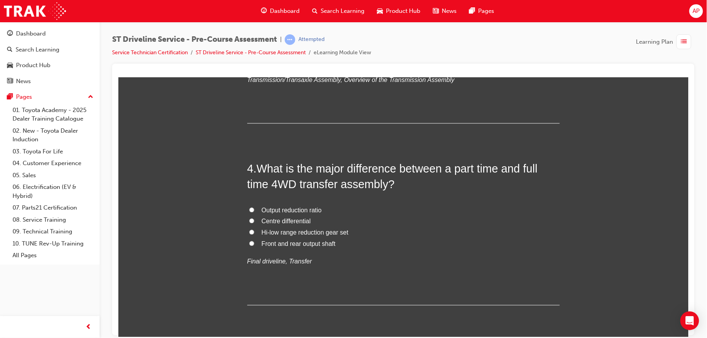
click at [249, 222] on input "Centre differential" at bounding box center [251, 220] width 5 height 5
radio input "true"
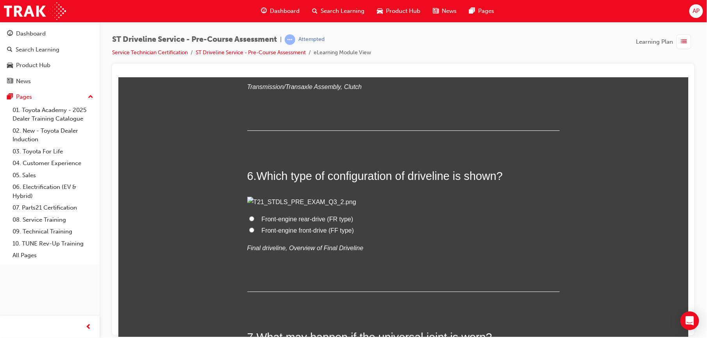
scroll to position [864, 0]
click at [249, 70] on input "Master cylinder" at bounding box center [251, 67] width 5 height 5
radio input "true"
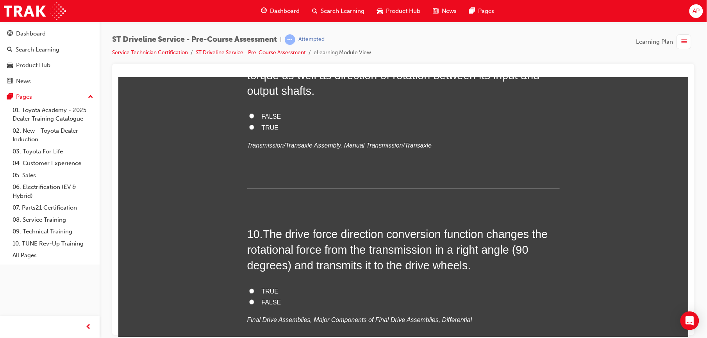
scroll to position [1472, 0]
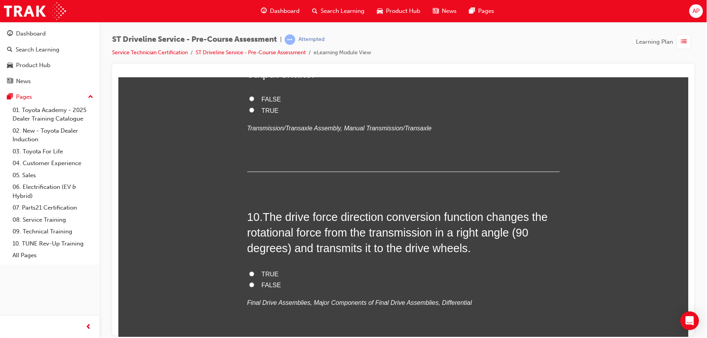
radio input "true"
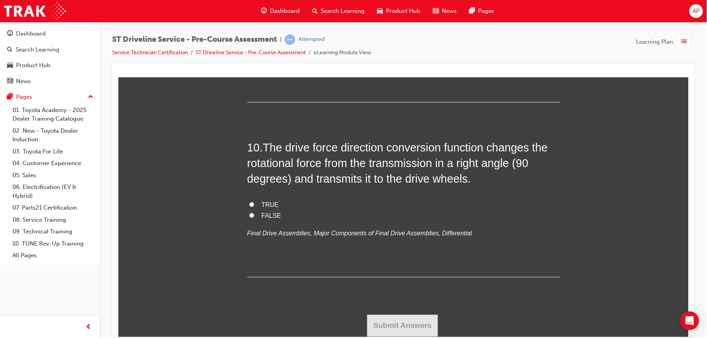
scroll to position [1642, 0]
radio input "true"
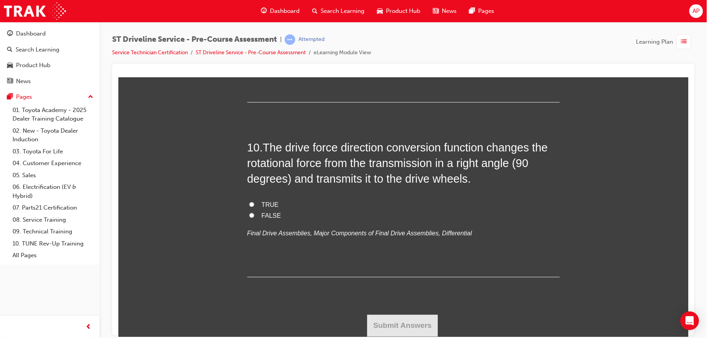
radio input "true"
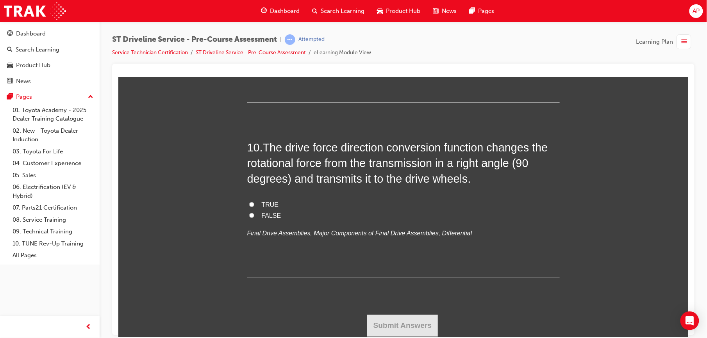
scroll to position [1979, 0]
click at [249, 43] on input "TRUE" at bounding box center [251, 40] width 5 height 5
radio input "true"
click at [249, 218] on input "FALSE" at bounding box center [251, 215] width 5 height 5
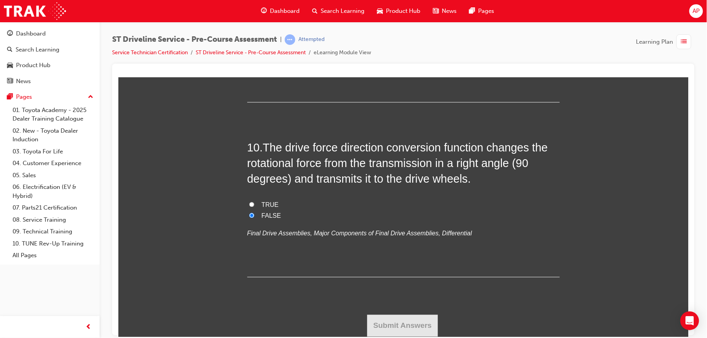
radio input "true"
click at [384, 323] on button "Submit Answers" at bounding box center [402, 326] width 71 height 22
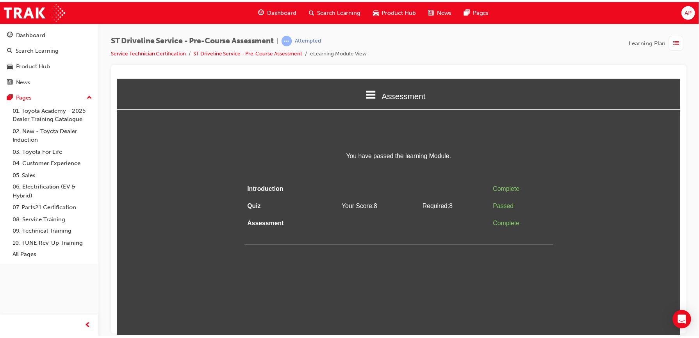
scroll to position [0, 0]
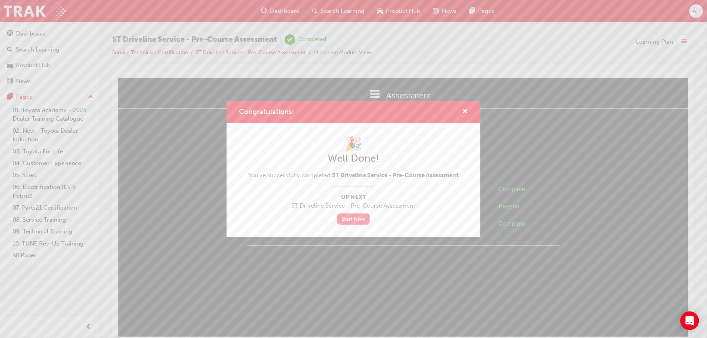
click at [355, 214] on link "Start Now" at bounding box center [353, 219] width 33 height 11
click at [467, 113] on span "cross-icon" at bounding box center [465, 112] width 6 height 7
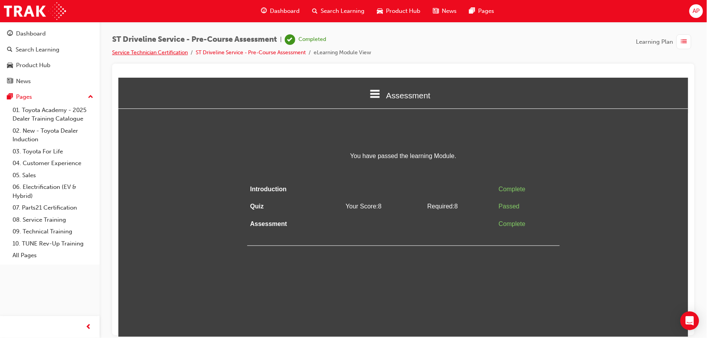
click at [155, 49] on link "Service Technician Certification" at bounding box center [150, 52] width 76 height 7
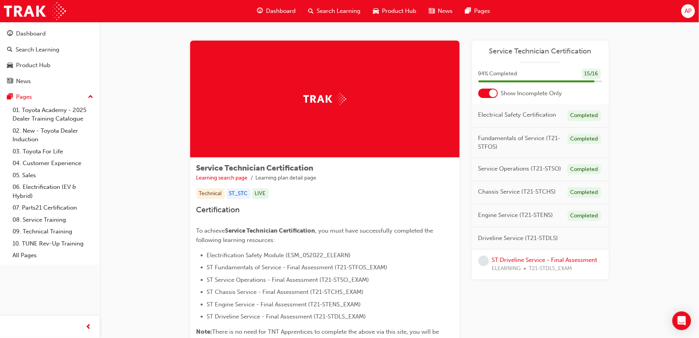
click at [687, 10] on span "AP" at bounding box center [688, 11] width 7 height 9
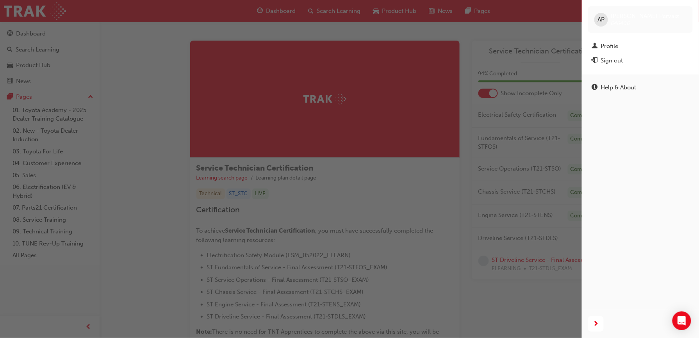
click at [563, 39] on div "button" at bounding box center [291, 169] width 582 height 338
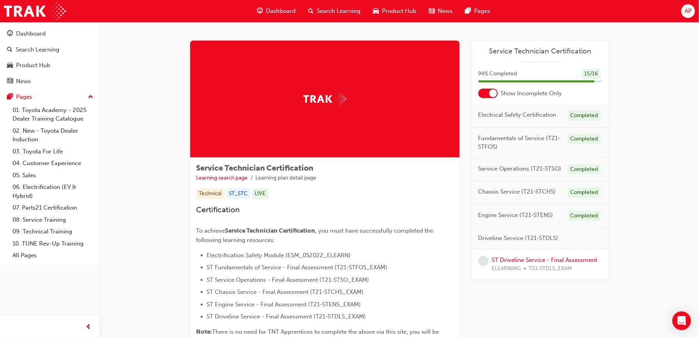
click at [687, 9] on span "AP" at bounding box center [688, 11] width 7 height 9
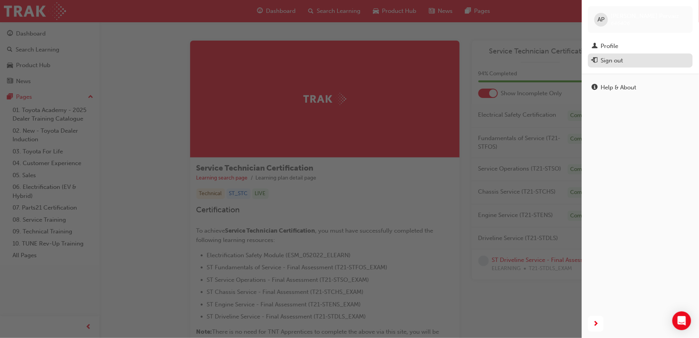
click at [629, 60] on div "Sign out" at bounding box center [640, 61] width 97 height 10
